Goal: Task Accomplishment & Management: Complete application form

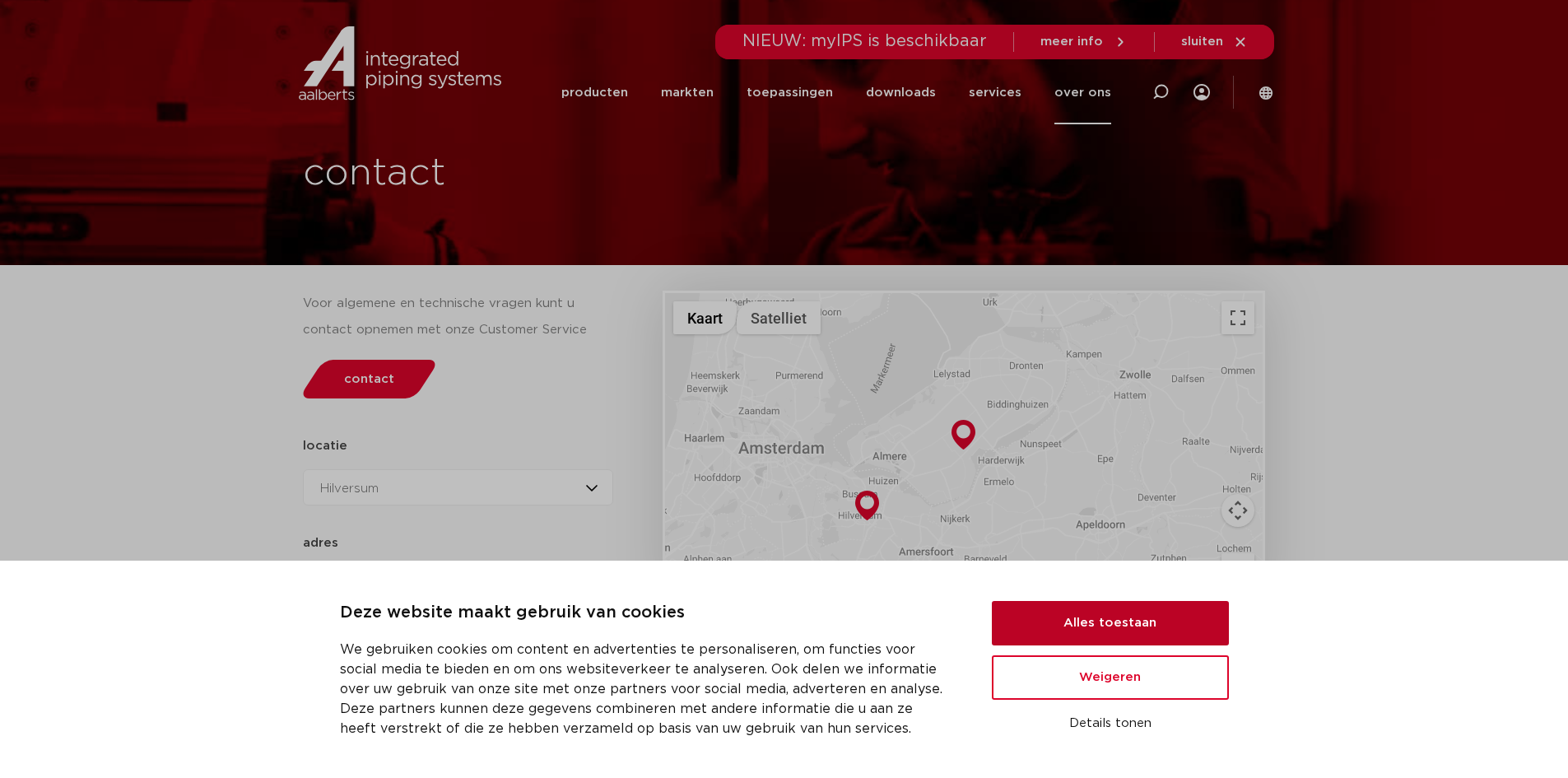
click at [1105, 627] on button "Alles toestaan" at bounding box center [1110, 623] width 237 height 45
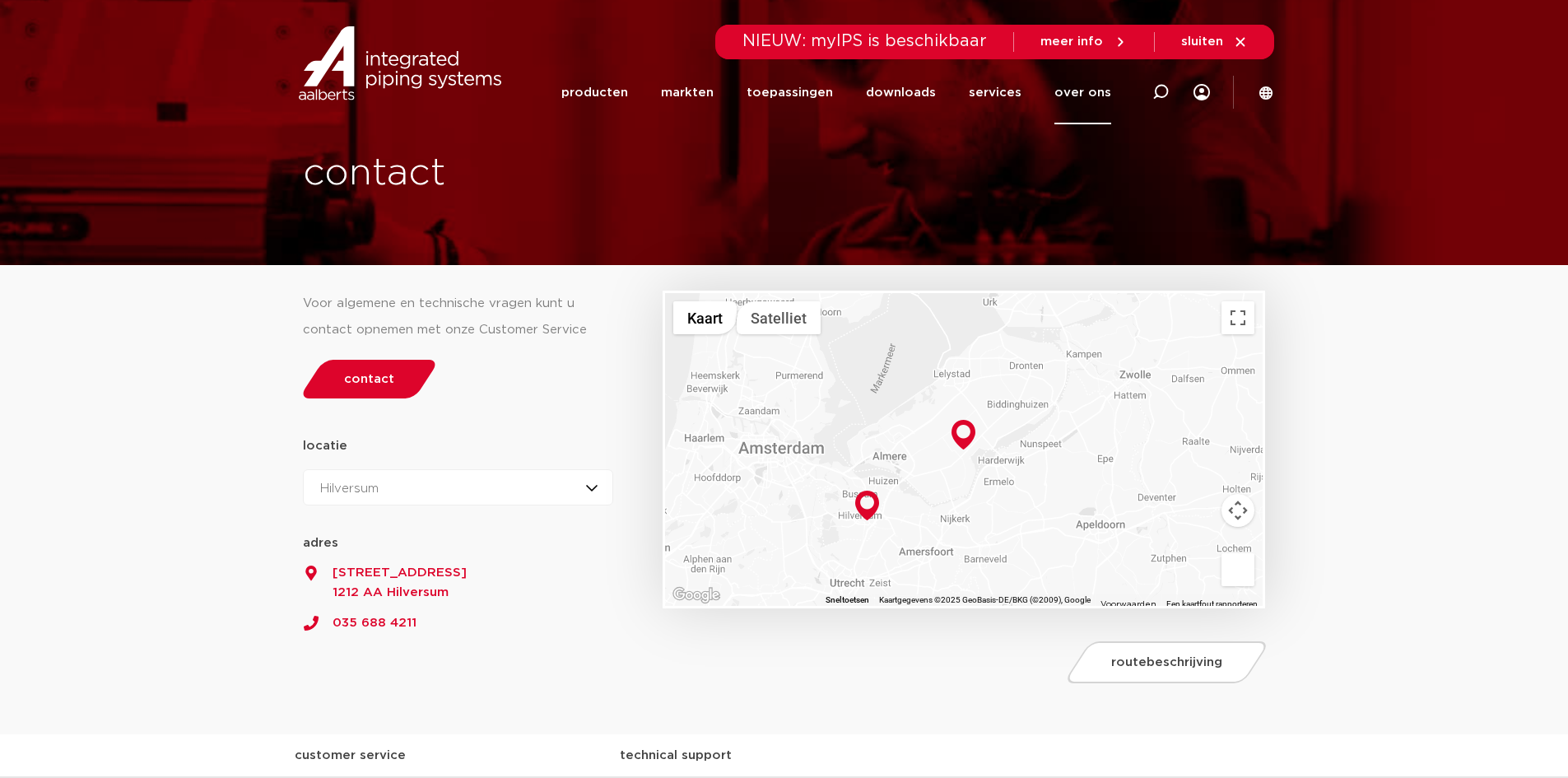
scroll to position [82, 0]
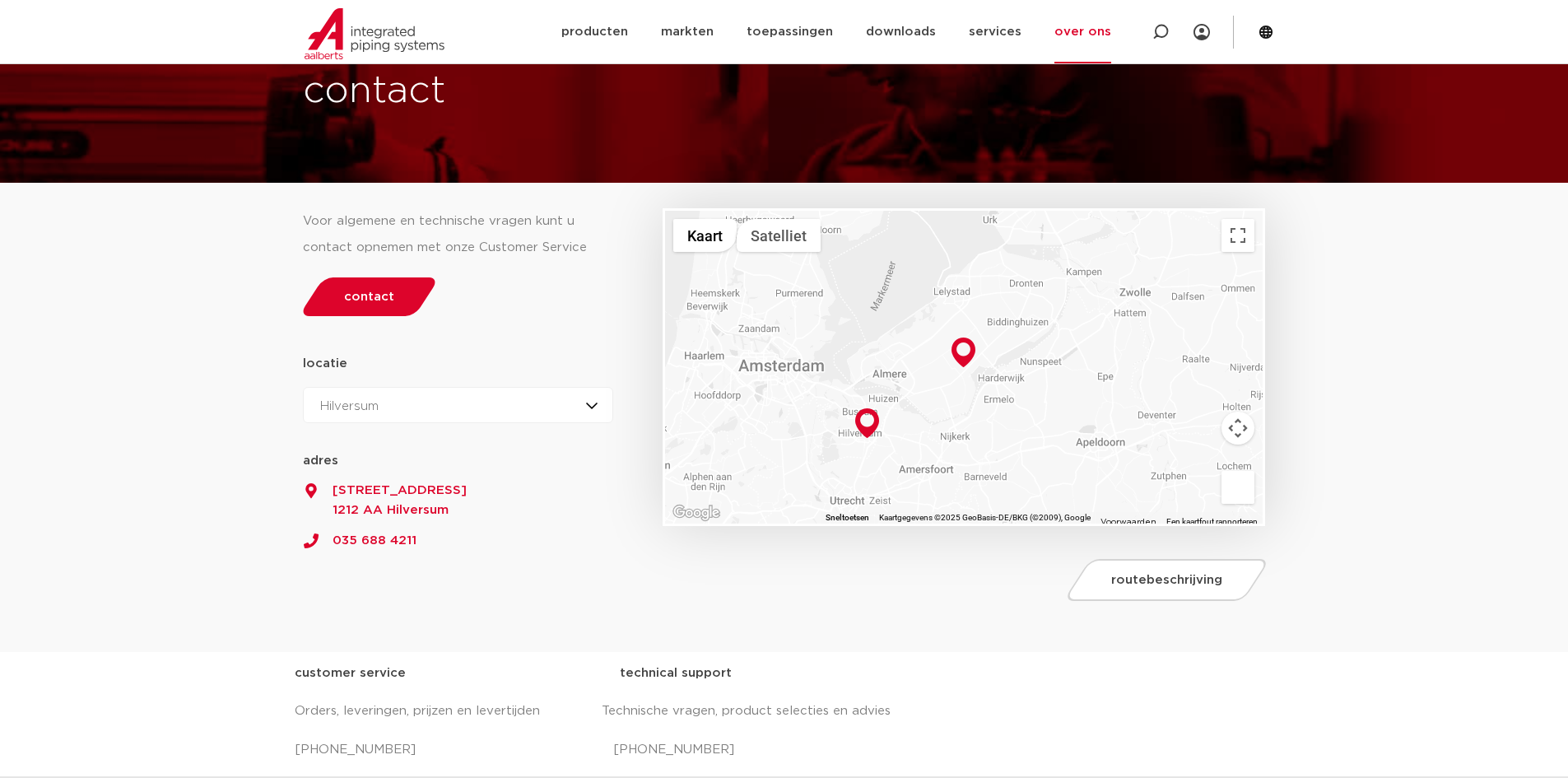
click at [590, 401] on div "Hilversum Hilversum Zeewolde" at bounding box center [459, 405] width 311 height 36
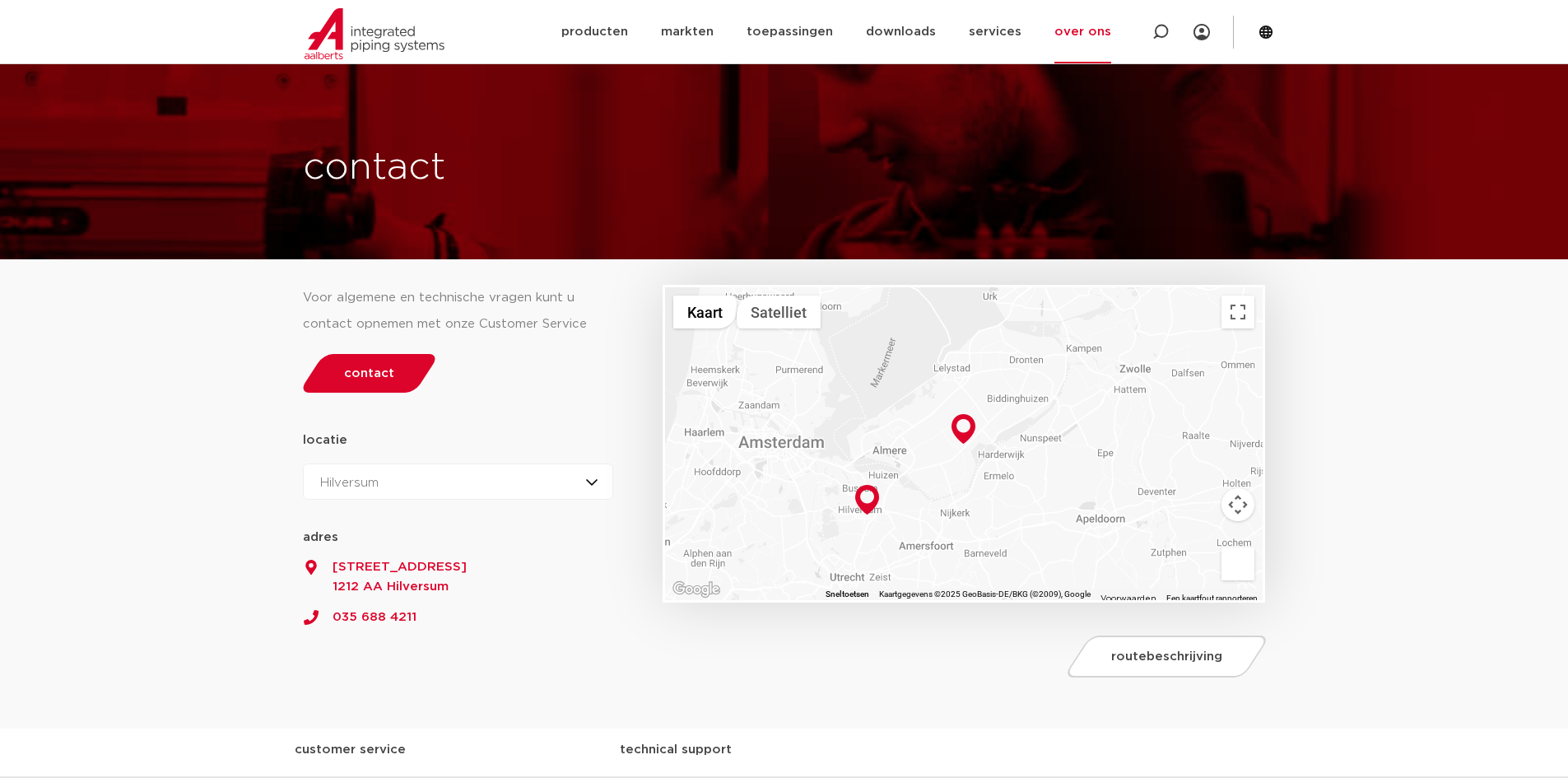
scroll to position [0, 0]
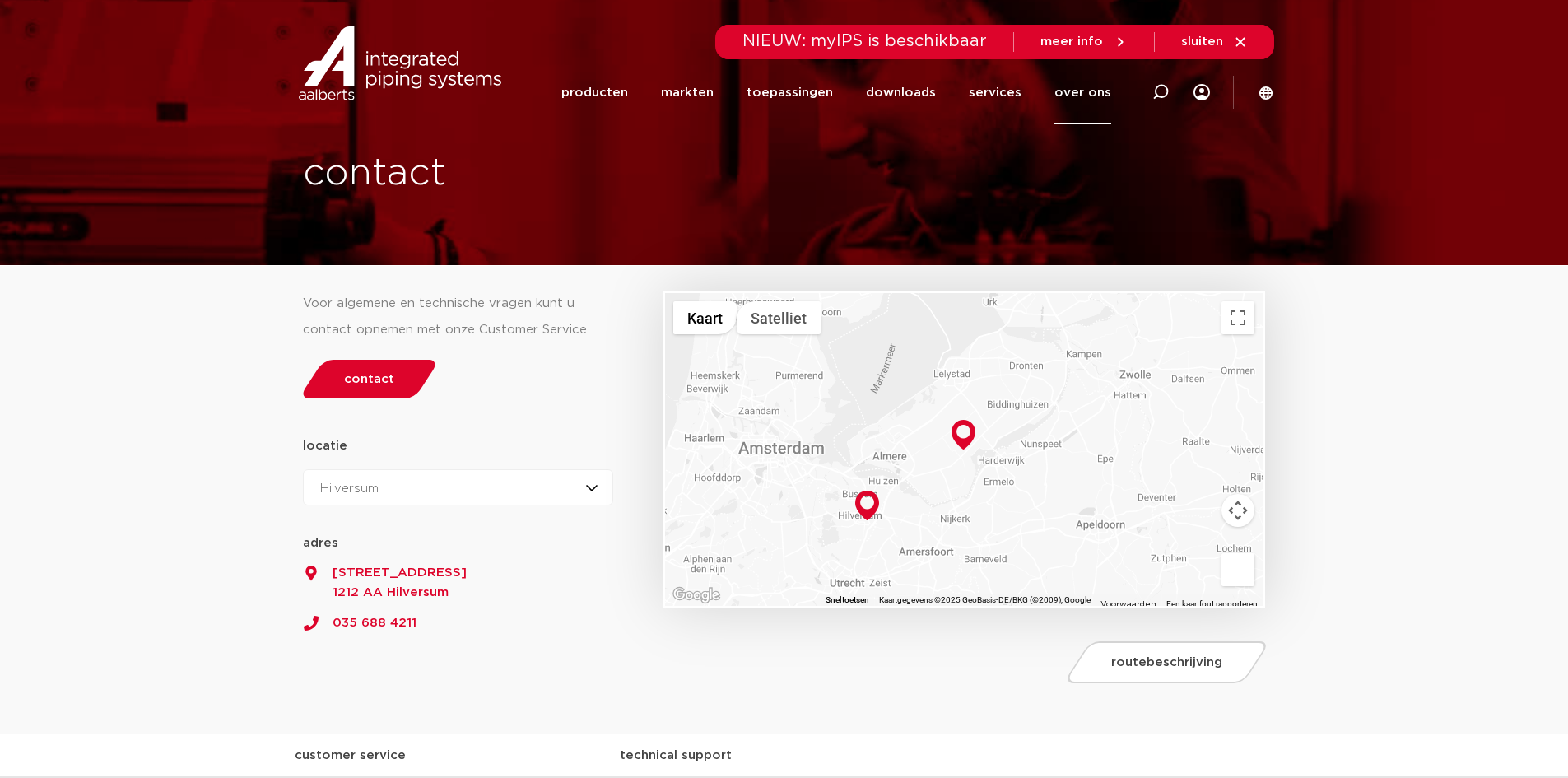
click at [1241, 41] on icon at bounding box center [1241, 41] width 9 height 9
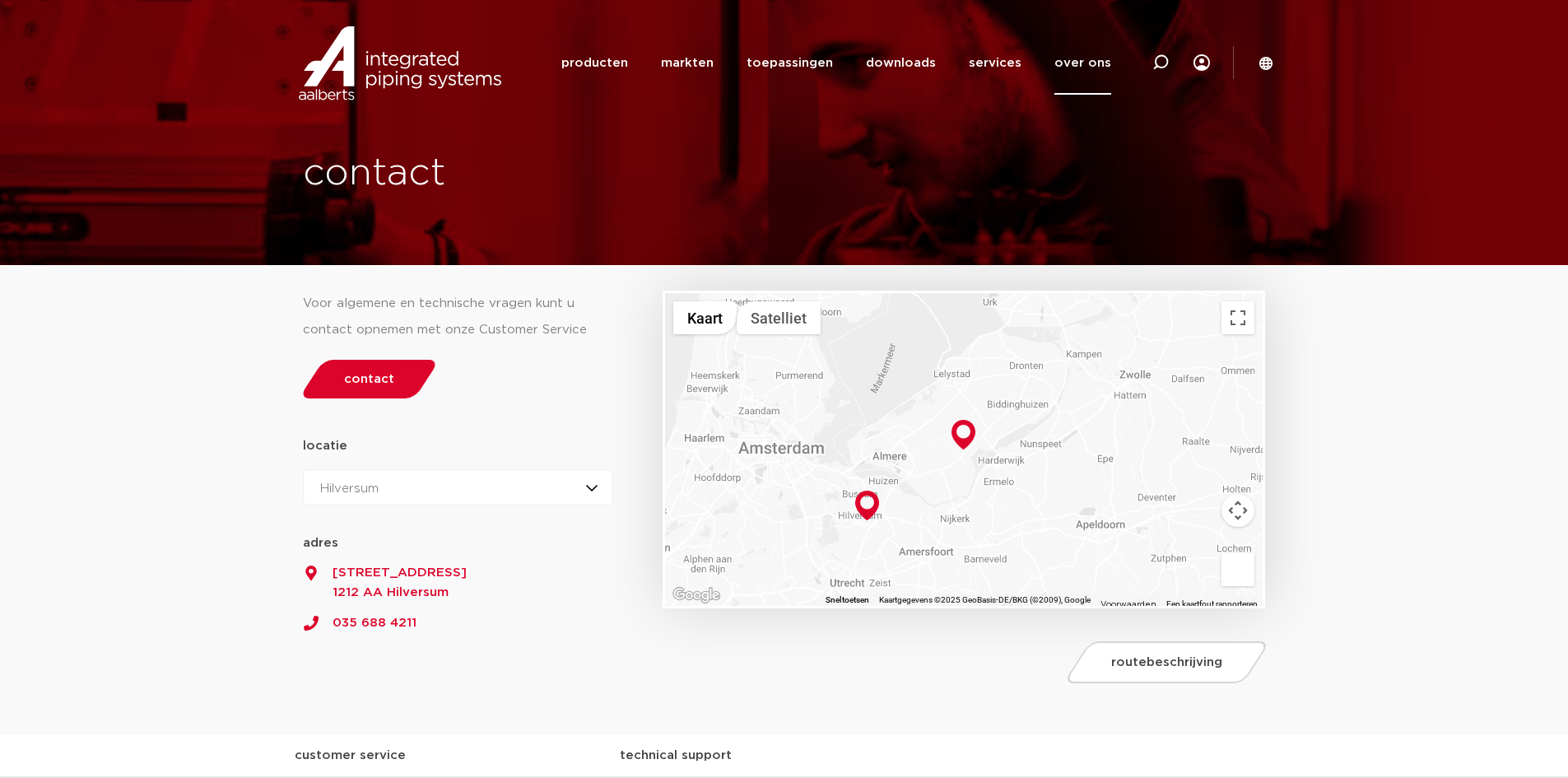
click at [1202, 60] on icon at bounding box center [1202, 63] width 16 height 16
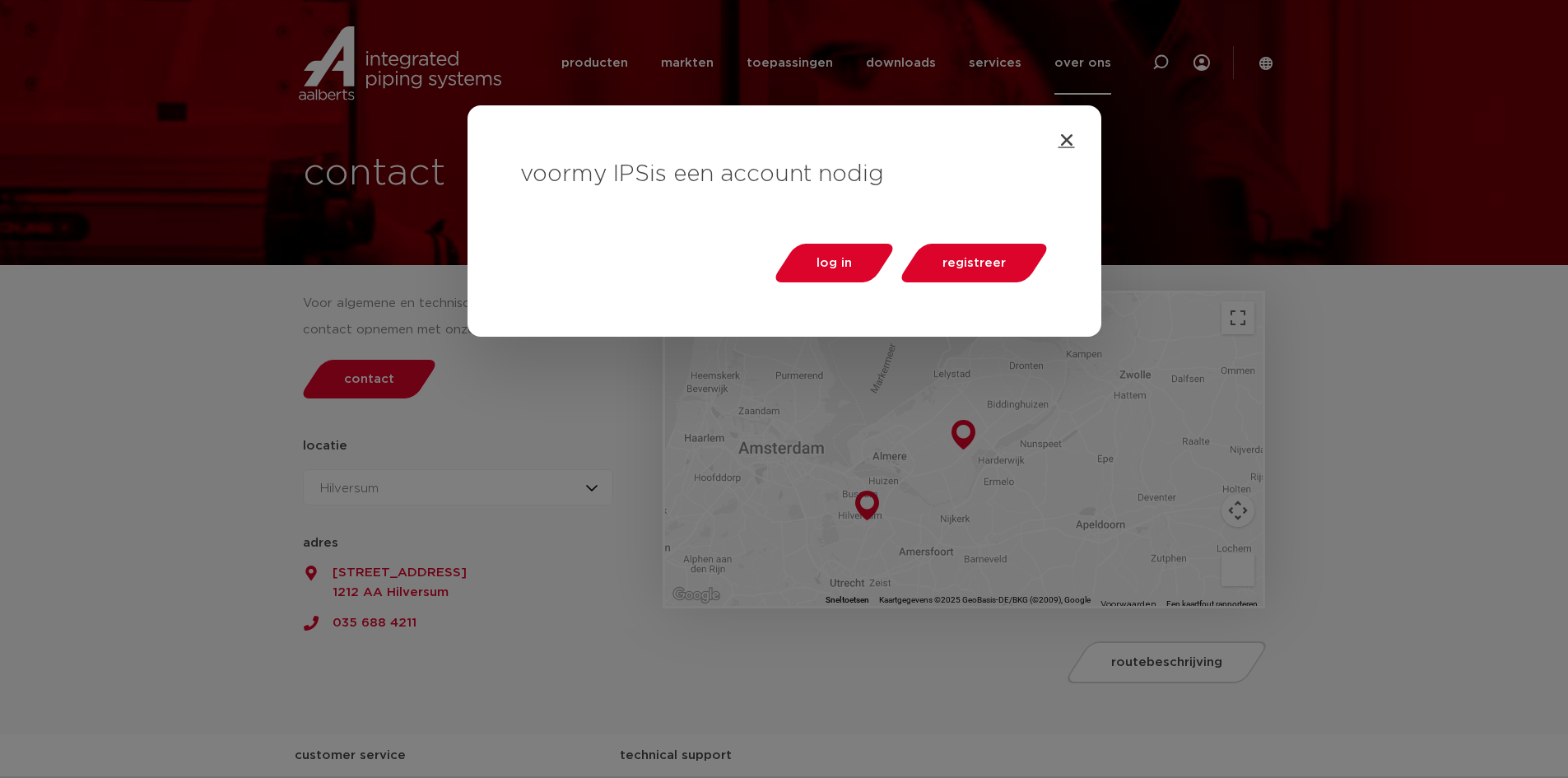
click at [1066, 141] on icon "Close" at bounding box center [1067, 140] width 16 height 16
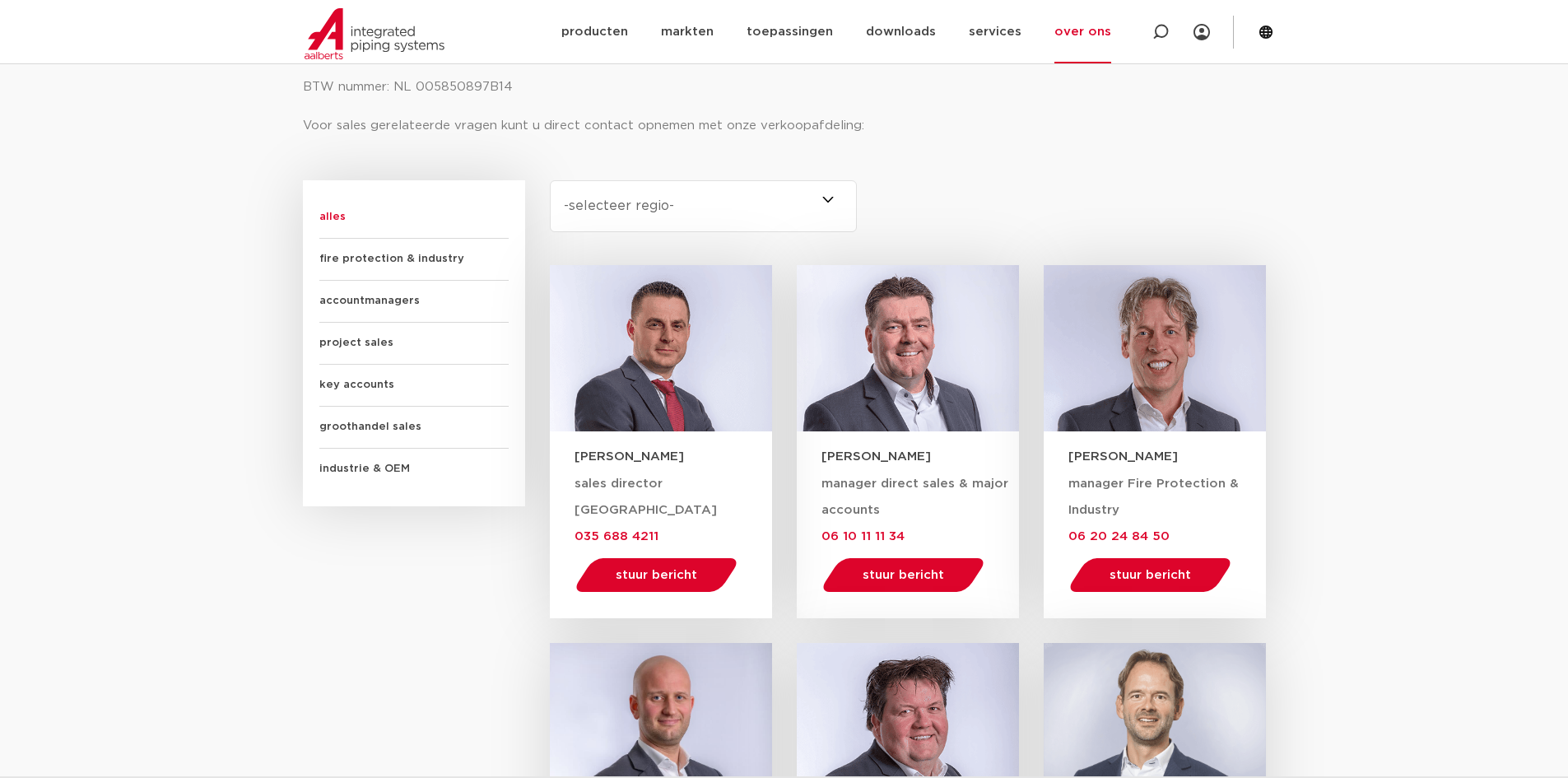
scroll to position [905, 0]
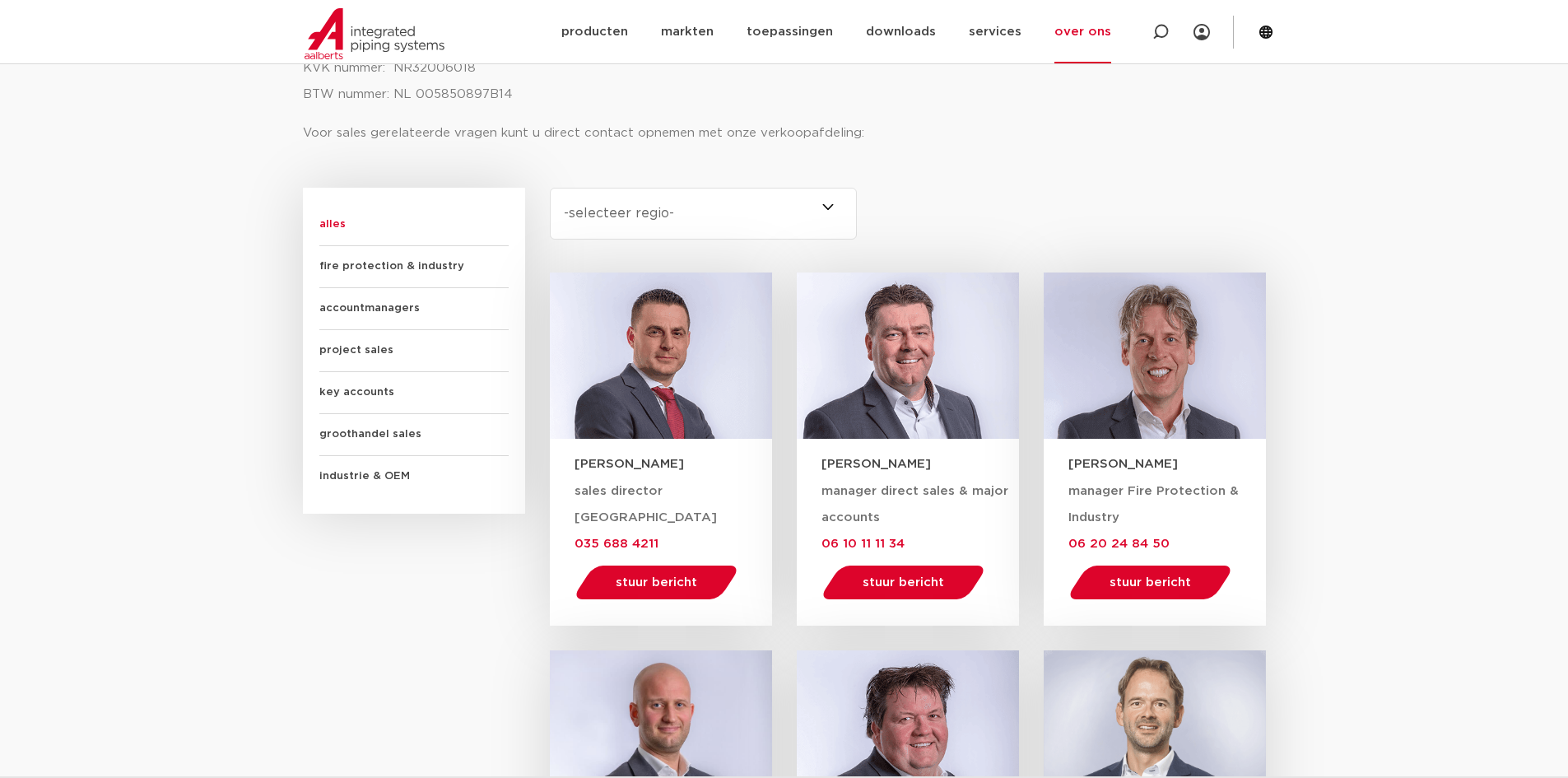
click at [703, 216] on select "-selecteer regio- Heel Nederland (7) [GEOGRAPHIC_DATA] (3) [GEOGRAPHIC_DATA] (2…" at bounding box center [704, 214] width 308 height 52
select select "limburg"
click at [550, 188] on select "-selecteer regio- Heel Nederland (7) [GEOGRAPHIC_DATA] (3) [GEOGRAPHIC_DATA] (2…" at bounding box center [704, 214] width 308 height 52
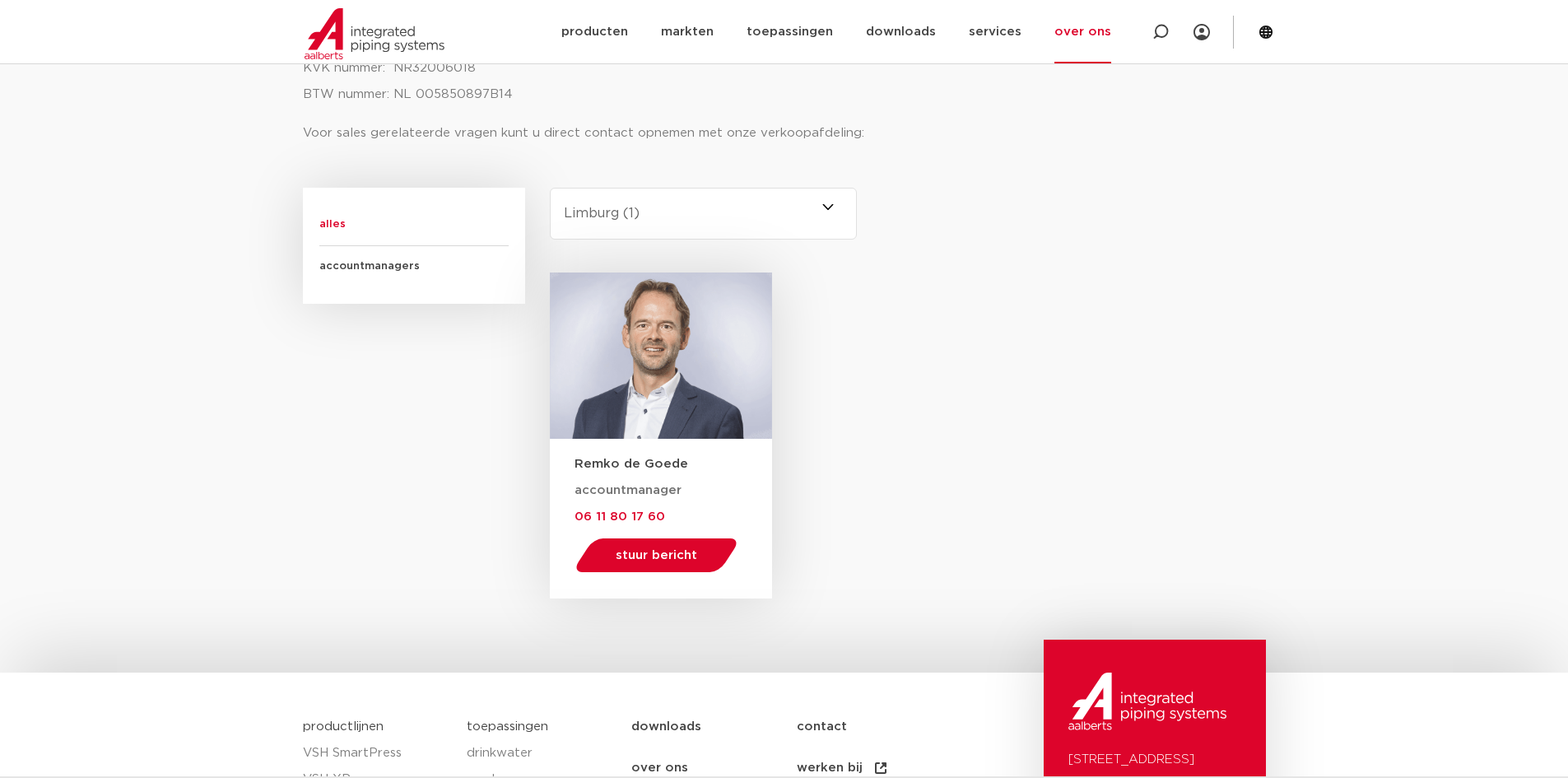
click at [654, 411] on div at bounding box center [661, 356] width 223 height 167
click at [651, 461] on h3 "Remko de Goede" at bounding box center [673, 463] width 198 height 17
click at [653, 381] on div at bounding box center [661, 356] width 223 height 167
click at [668, 555] on span "stuur bericht" at bounding box center [656, 555] width 81 height 13
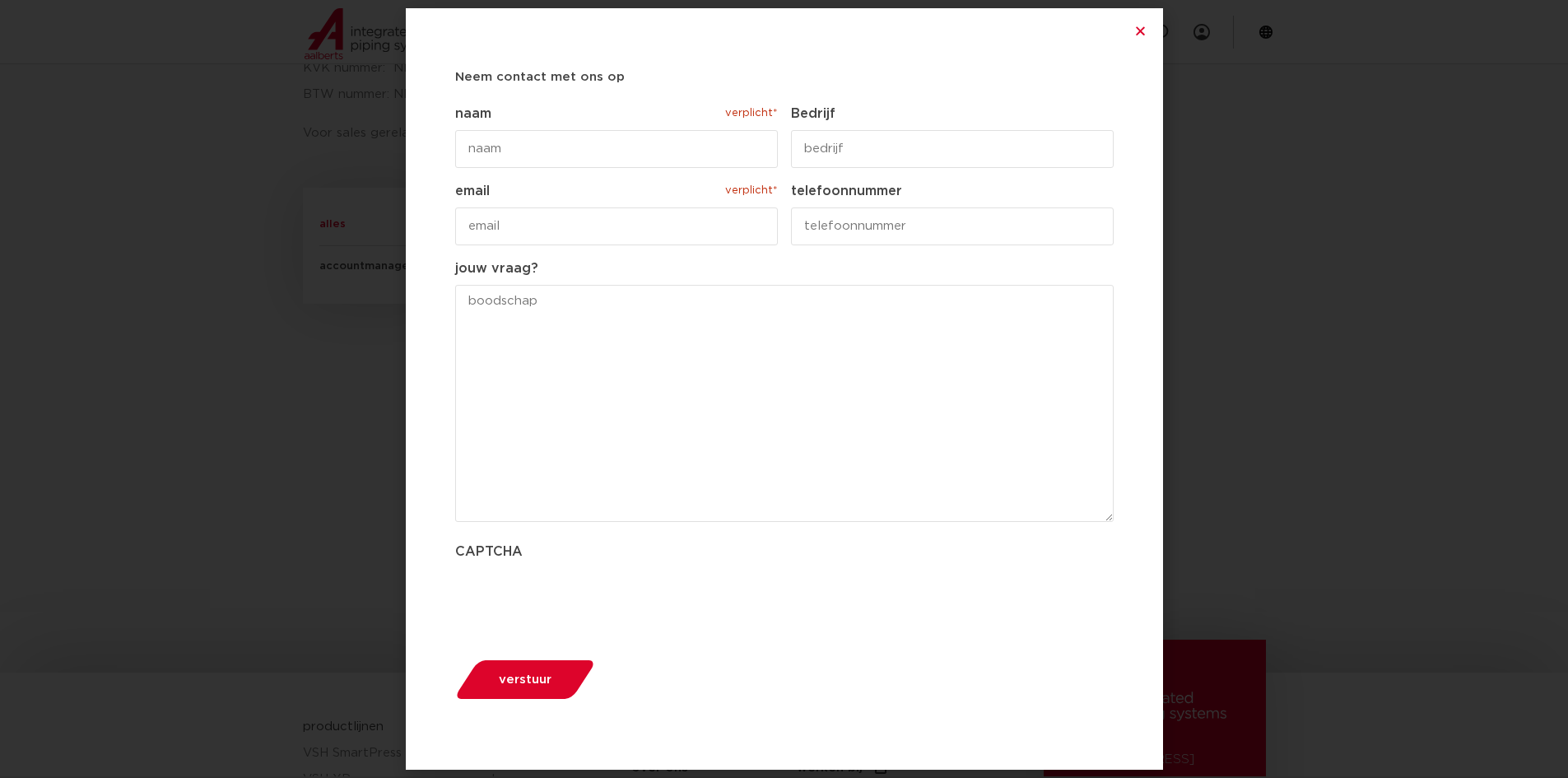
click at [524, 149] on input "naam verplicht*" at bounding box center [616, 148] width 323 height 38
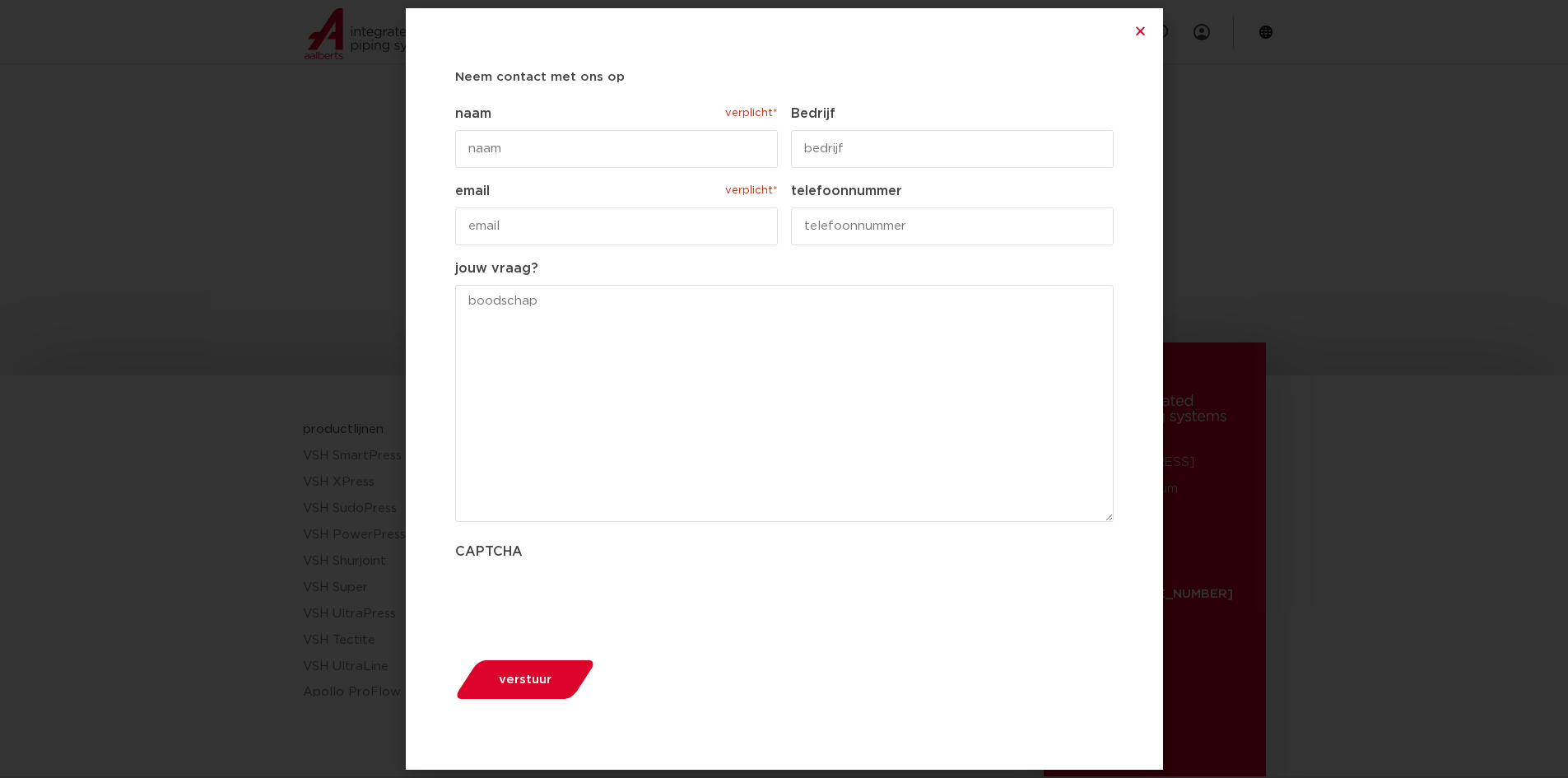
scroll to position [1259, 0]
click at [1141, 33] on icon "Close" at bounding box center [1140, 31] width 13 height 13
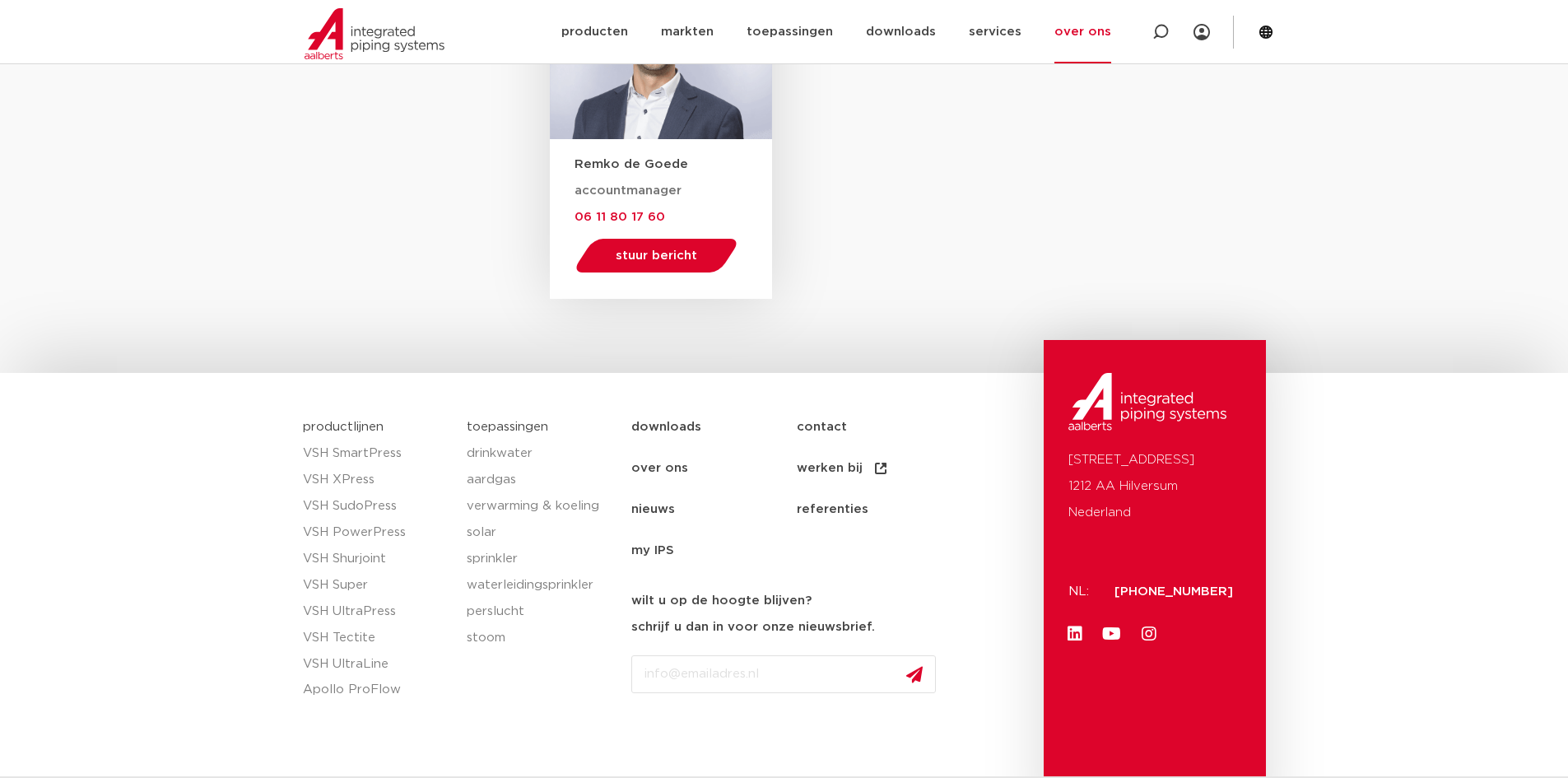
scroll to position [1095, 0]
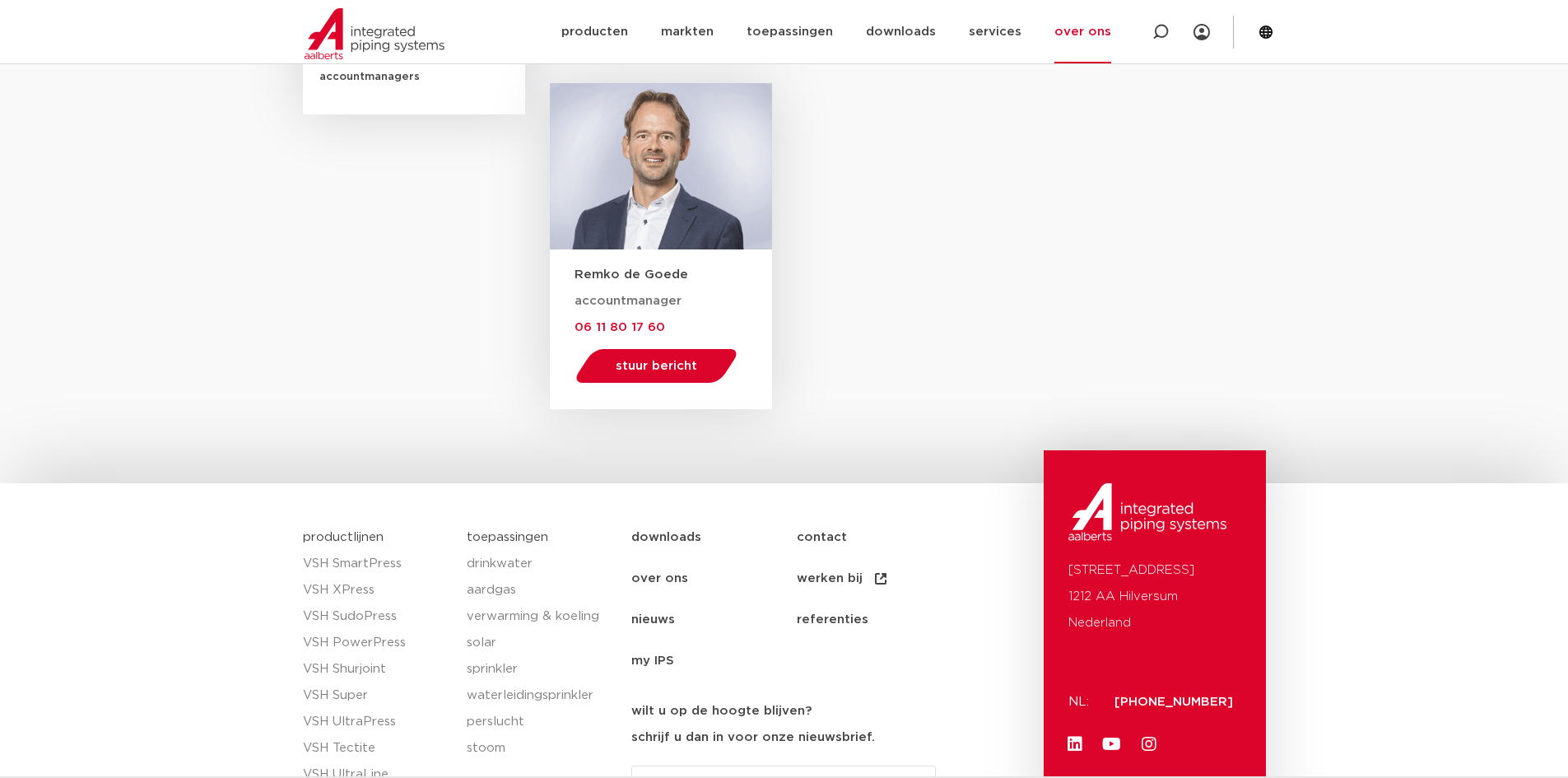
click at [654, 324] on span "06 11 80 17 60" at bounding box center [619, 327] width 90 height 13
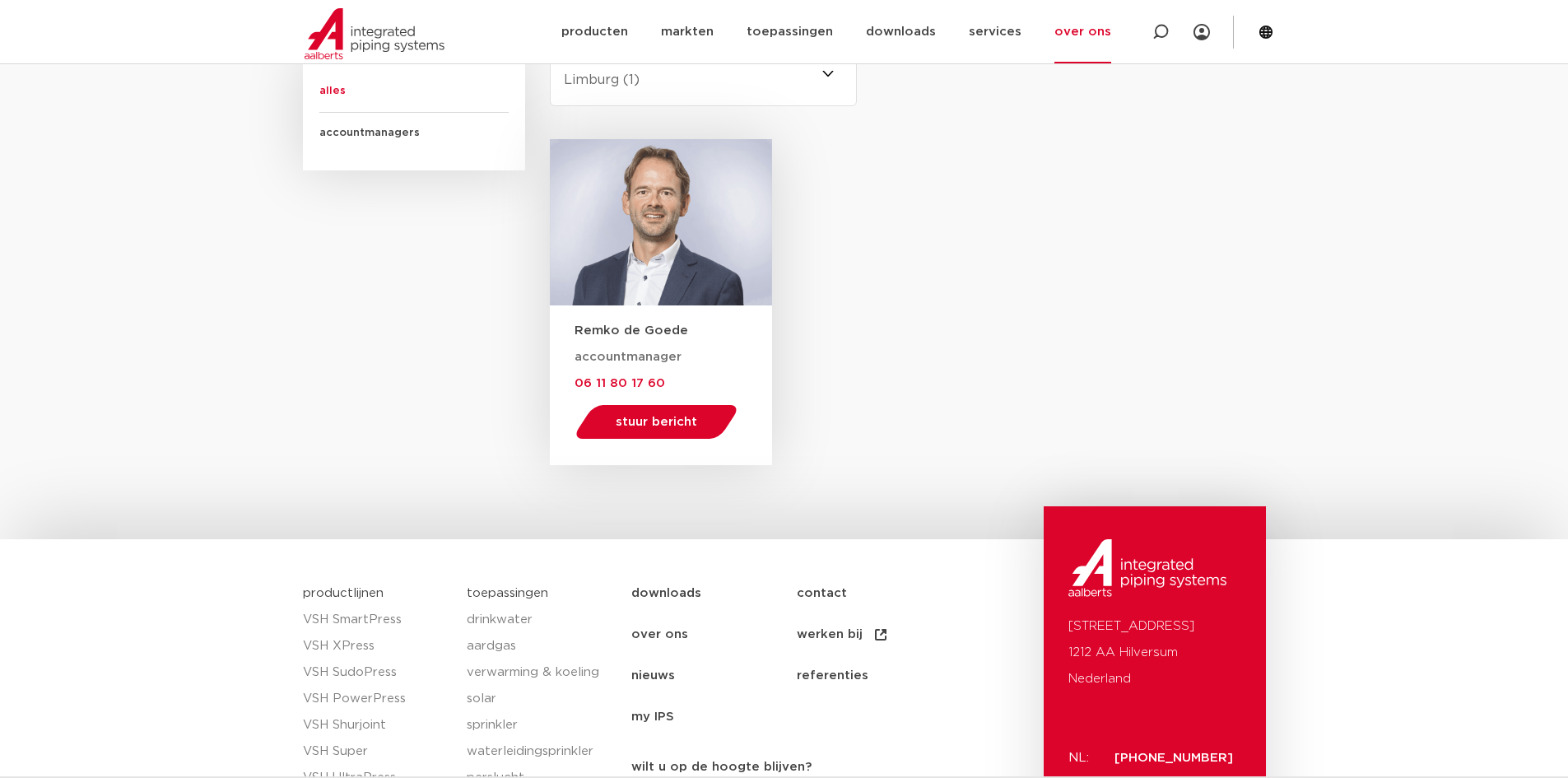
scroll to position [1012, 0]
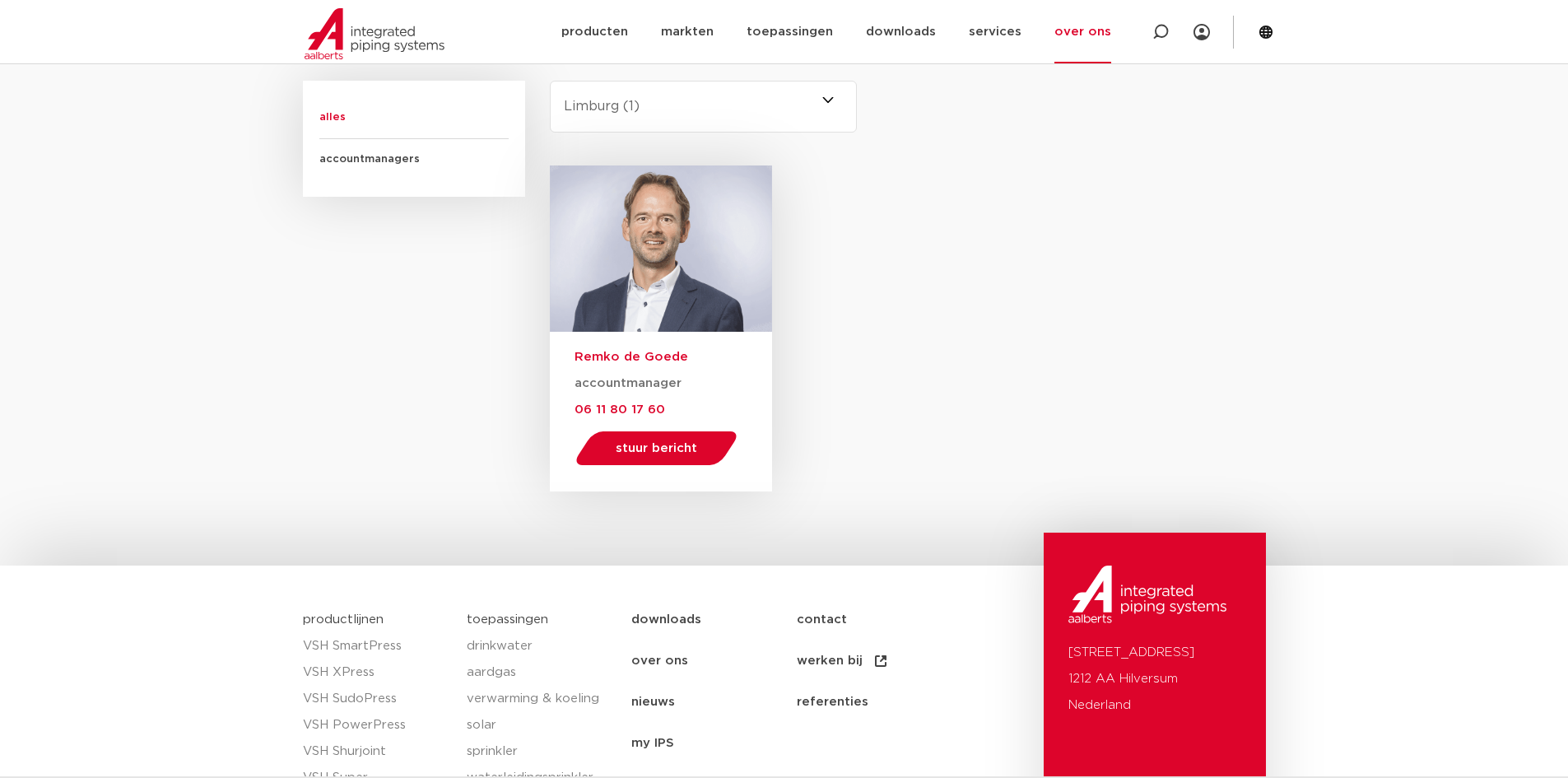
click at [661, 355] on h3 "Remko de Goede" at bounding box center [673, 356] width 198 height 17
click at [667, 442] on span "stuur bericht" at bounding box center [656, 448] width 81 height 13
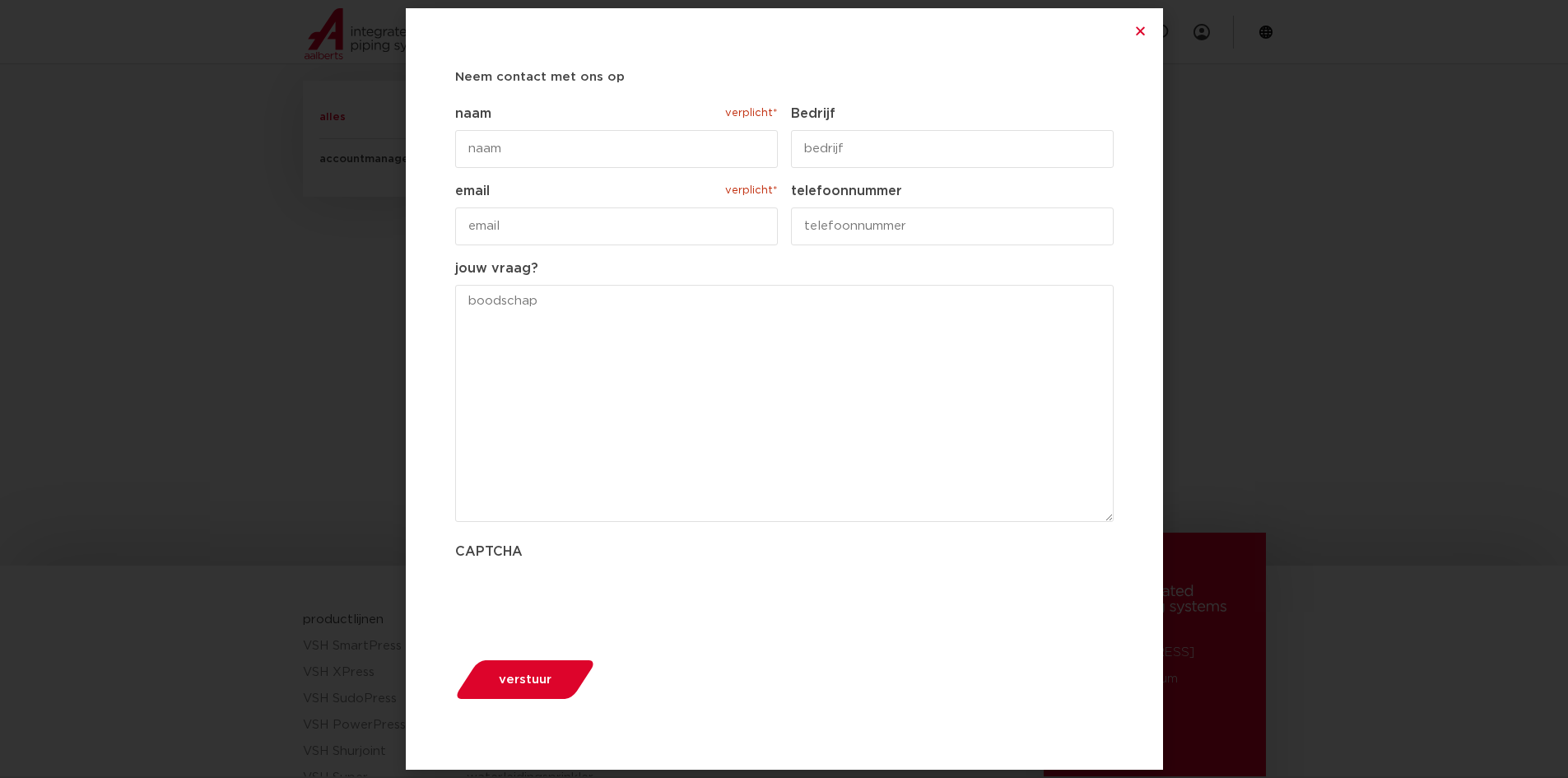
scroll to position [930, 0]
click at [572, 144] on input "naam verplicht*" at bounding box center [616, 148] width 323 height 38
type input "[PERSON_NAME]"
click at [894, 151] on input "Bedrijf" at bounding box center [953, 148] width 323 height 38
type input "de comfort installateurs"
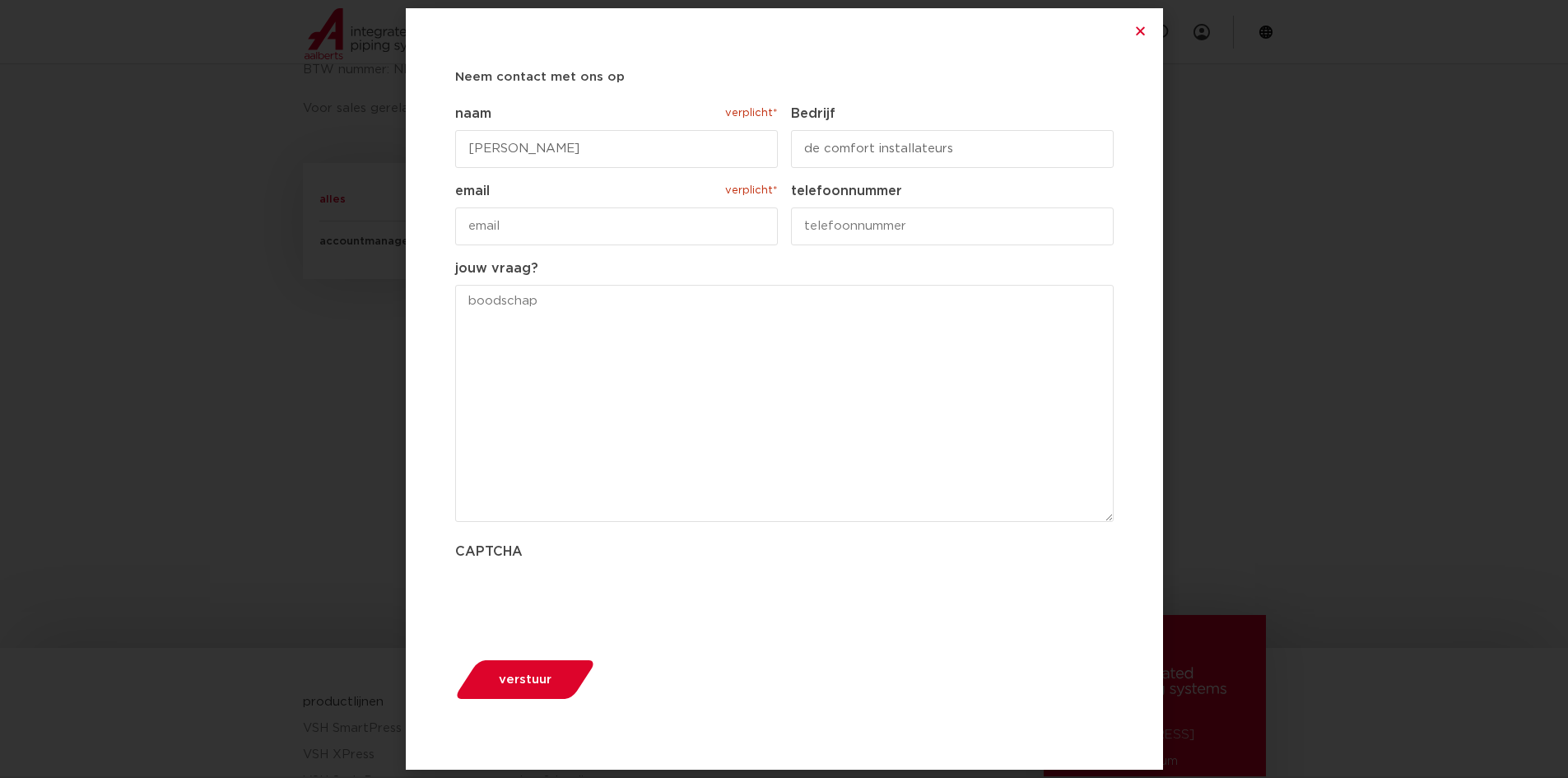
click at [692, 228] on input "email verplicht*" at bounding box center [616, 226] width 323 height 38
type input "[PERSON_NAME][EMAIL_ADDRESS][DOMAIN_NAME]"
click at [915, 227] on input "telefoonnummer" at bounding box center [953, 226] width 323 height 38
type input "0464110010"
click at [650, 334] on textarea "jouw vraag?" at bounding box center [784, 402] width 658 height 237
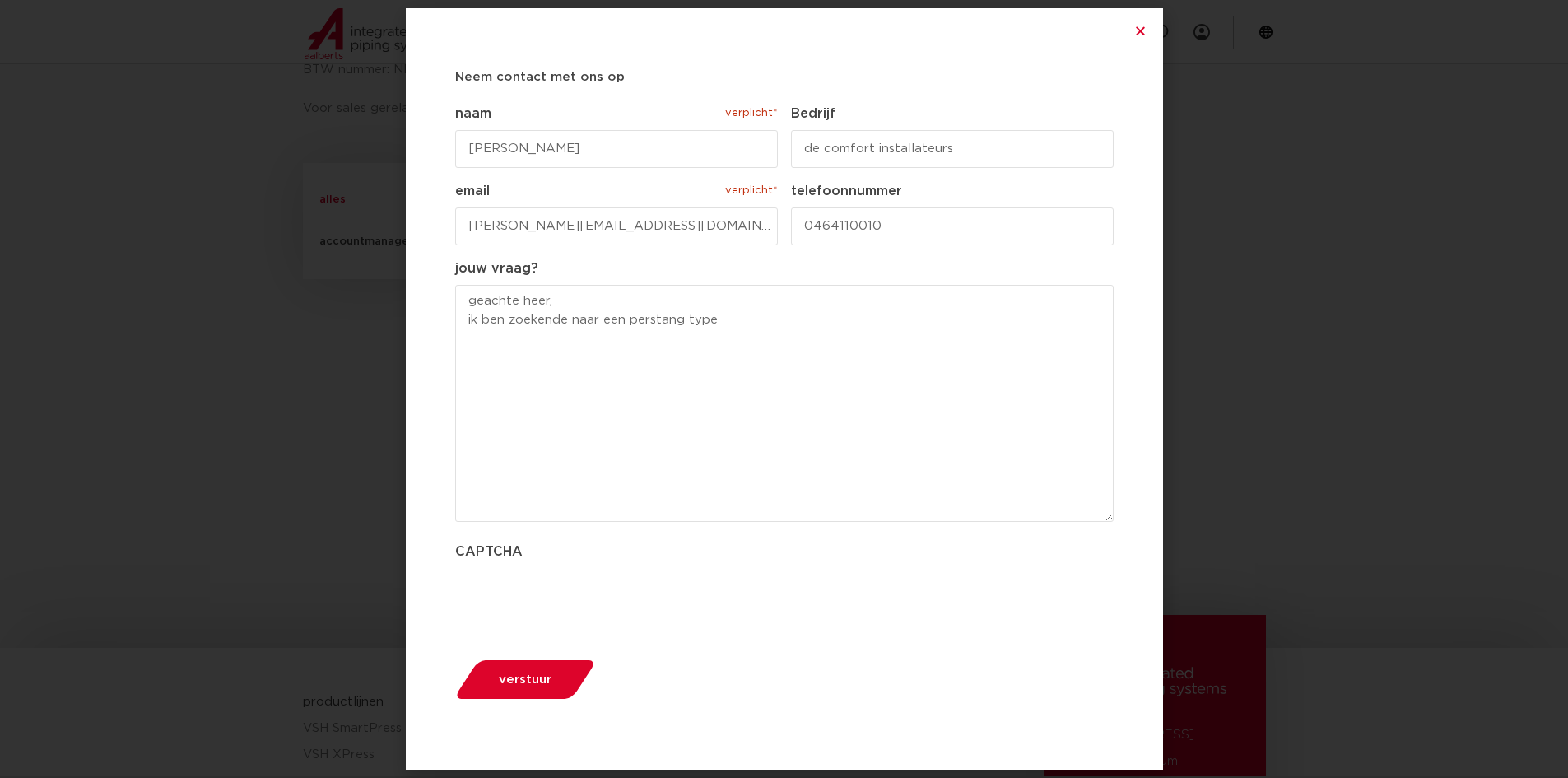
paste textarea "Novopress ACO203"
drag, startPoint x: 791, startPoint y: 318, endPoint x: 717, endPoint y: 324, distance: 74.2
click at [717, 324] on textarea "geachte heer, ik ben zoekende naar een perstang type Novopress ACO203" at bounding box center [784, 402] width 658 height 237
click at [822, 316] on textarea "geachte heer, ik ben zoekende naar een perstang type ACO203" at bounding box center [784, 402] width 658 height 237
drag, startPoint x: 785, startPoint y: 317, endPoint x: 628, endPoint y: 314, distance: 157.0
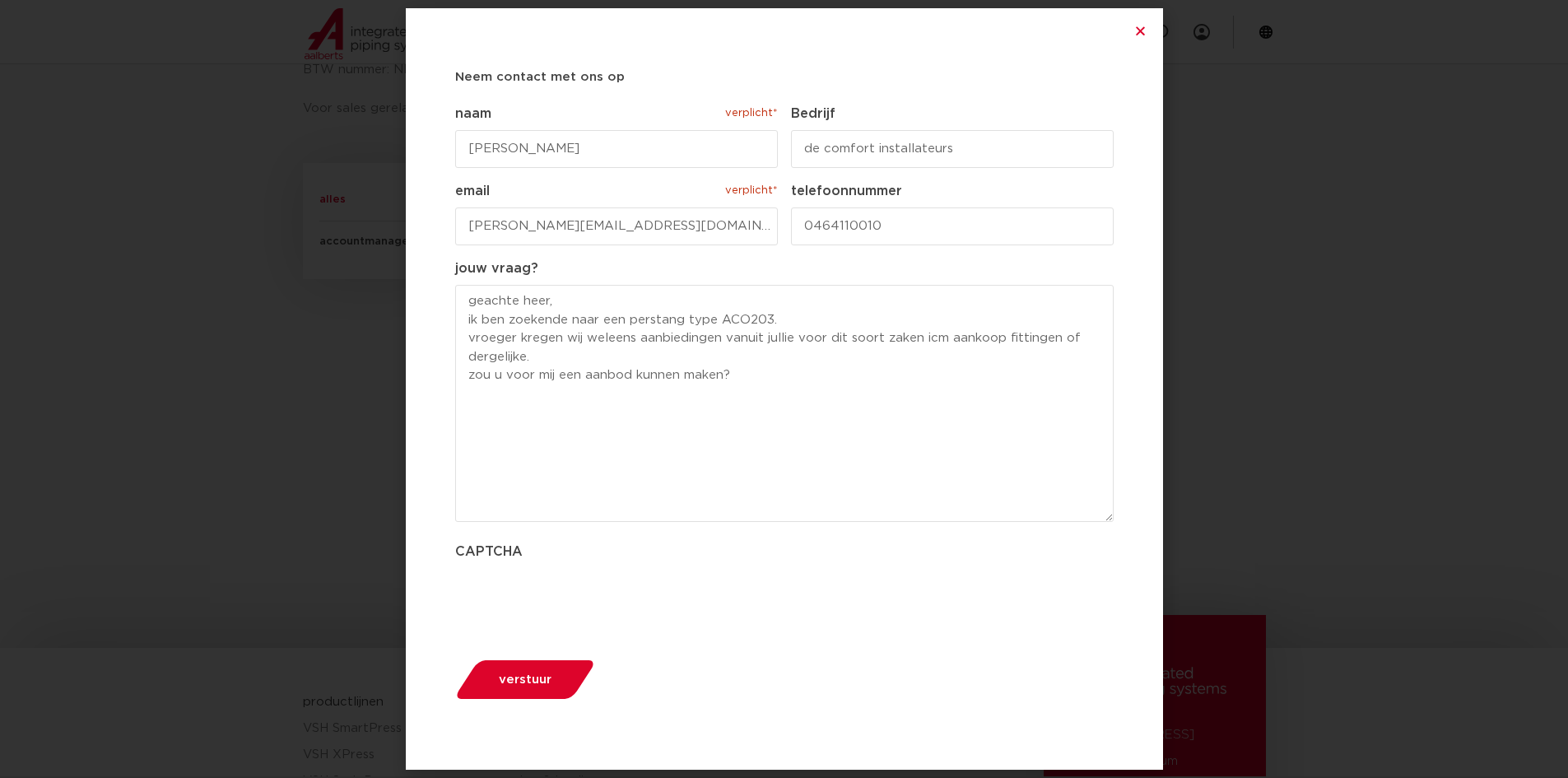
click at [628, 314] on textarea "geachte heer, ik ben zoekende naar een perstang type ACO203. vroeger kregen wij…" at bounding box center [784, 402] width 658 height 237
click at [544, 357] on textarea "geachte heer, ik ben zoekende naar een nieuwe perstang, vroeger kregen wij wele…" at bounding box center [784, 402] width 658 height 237
click at [781, 357] on textarea "geachte heer, ik ben zoekende naar een nieuwe perstang, vroeger kregen wij wele…" at bounding box center [784, 402] width 658 height 237
click at [780, 373] on textarea "geachte heer, ik ben zoekende naar een nieuwe perstang, vroeger kregen wij wele…" at bounding box center [784, 402] width 658 height 237
paste textarea "Novopress ACO203"
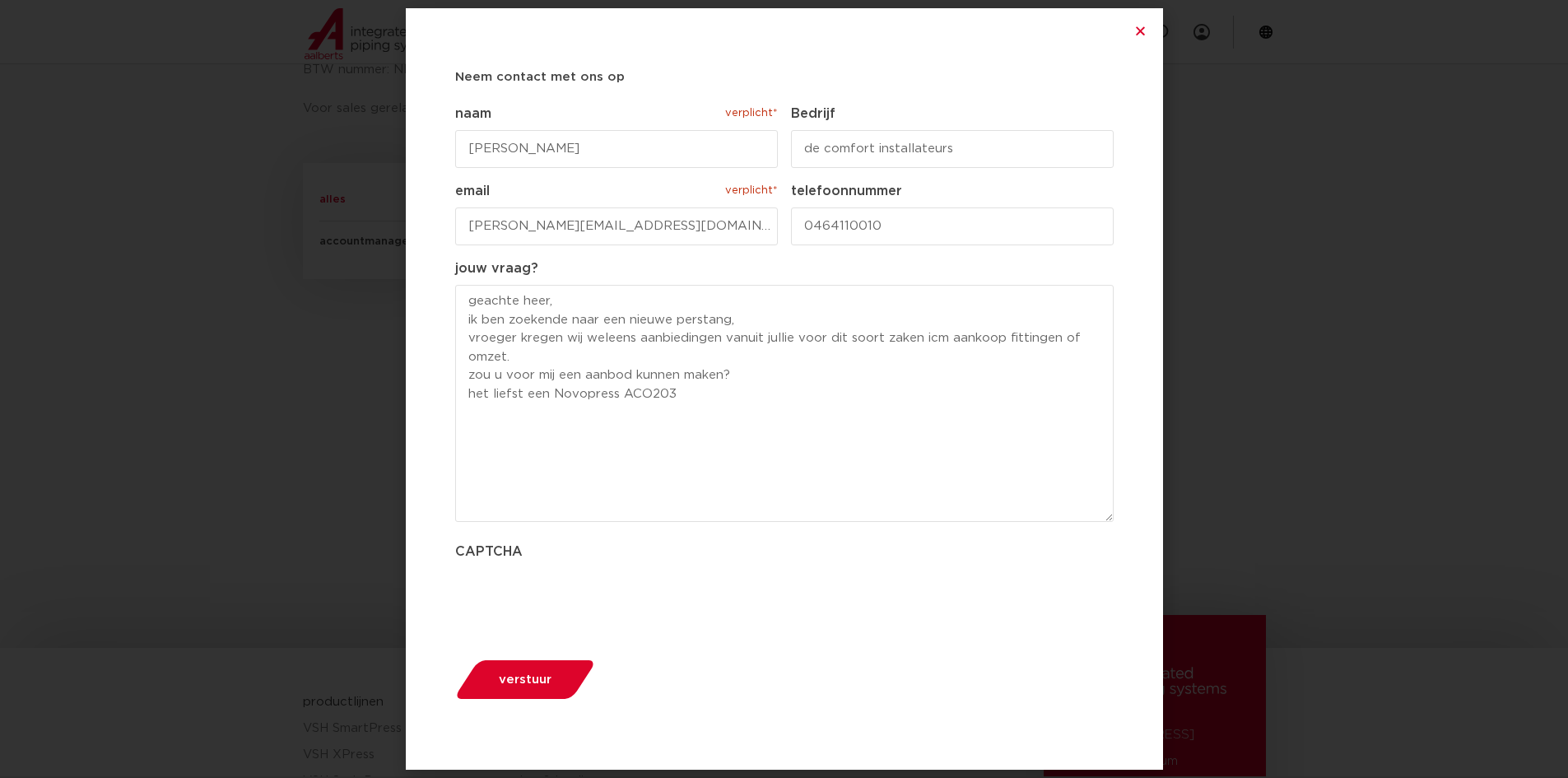
drag, startPoint x: 622, startPoint y: 392, endPoint x: 556, endPoint y: 394, distance: 66.0
click at [556, 394] on textarea "geachte heer, ik ben zoekende naar een nieuwe perstang, vroeger kregen wij wele…" at bounding box center [784, 402] width 658 height 237
click at [644, 397] on textarea "geachte heer, ik ben zoekende naar een nieuwe perstang, vroeger kregen wij wele…" at bounding box center [784, 402] width 658 height 237
type textarea "geachte heer, ik ben zoekende naar een nieuwe perstang, vroeger kregen wij wele…"
click at [523, 682] on span "verstuur" at bounding box center [525, 680] width 53 height 13
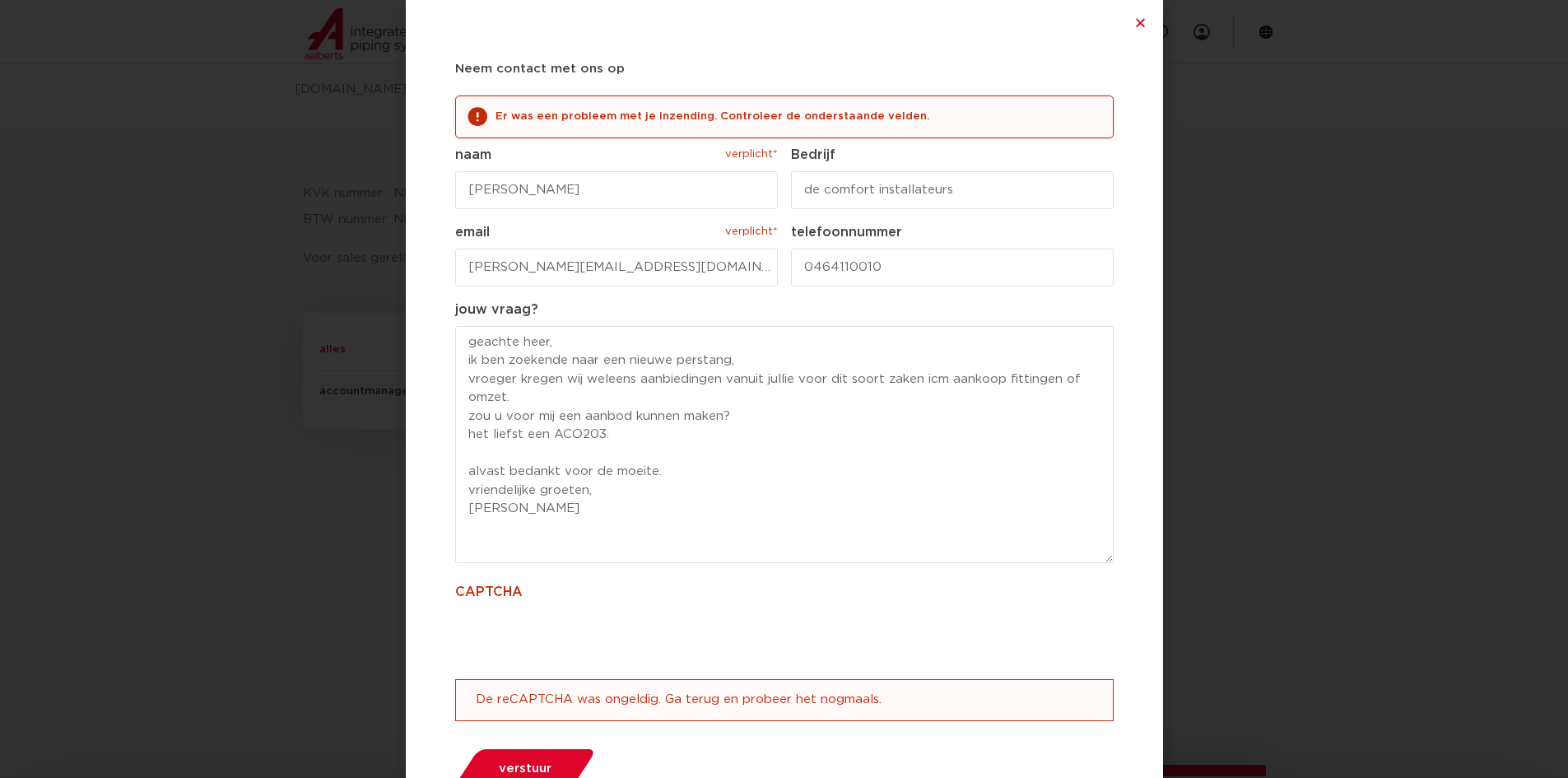
scroll to position [450, 0]
click at [536, 194] on input "[PERSON_NAME]" at bounding box center [616, 190] width 323 height 38
click at [529, 765] on span "verstuur" at bounding box center [525, 768] width 53 height 13
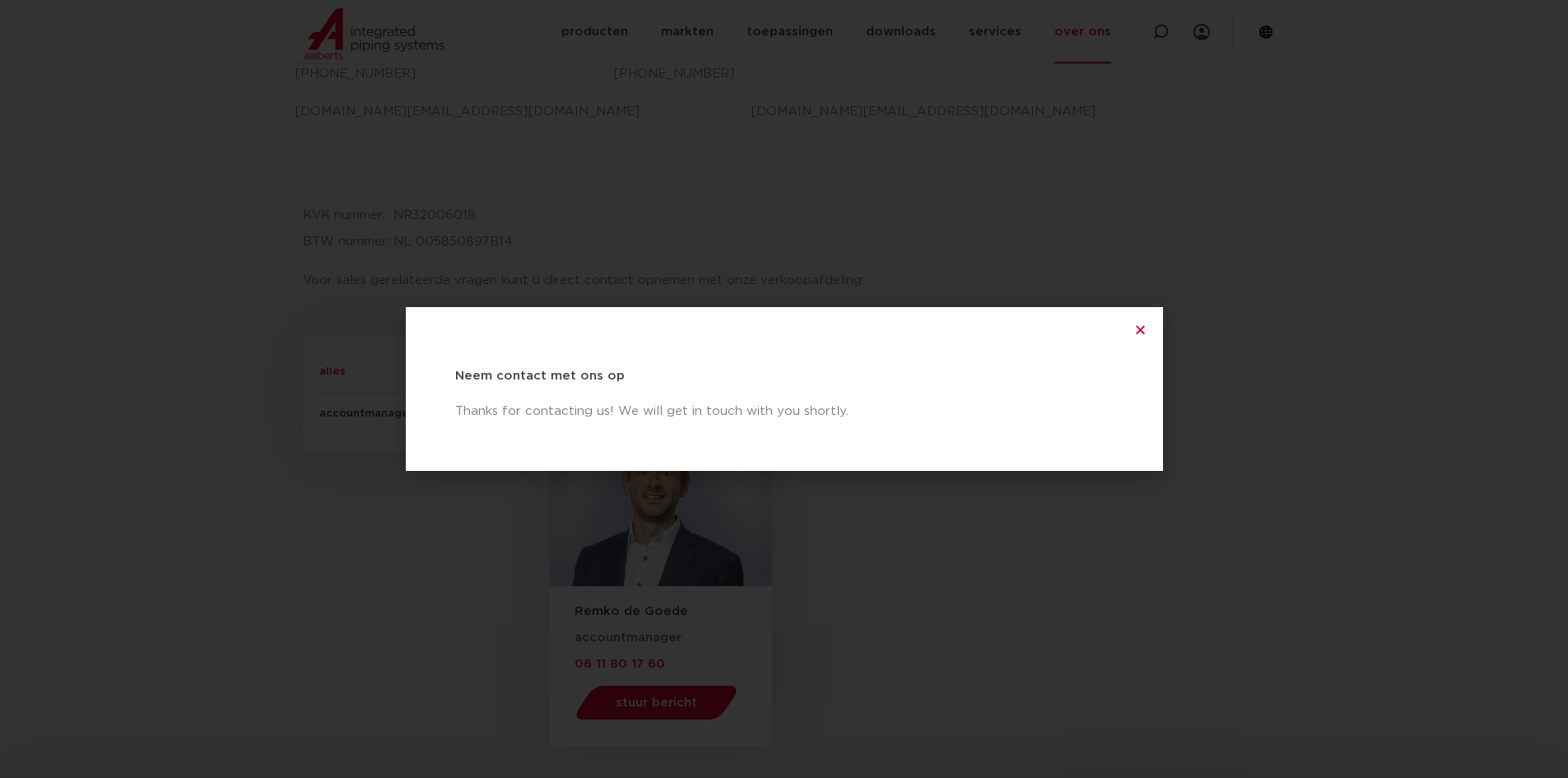
scroll to position [770, 0]
click at [1141, 331] on icon "Close" at bounding box center [1140, 330] width 13 height 13
